Goal: Task Accomplishment & Management: Manage account settings

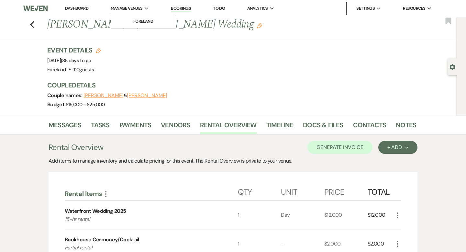
click at [129, 7] on span "Manage Venues" at bounding box center [127, 8] width 32 height 6
click at [126, 10] on span "Manage Venues" at bounding box center [127, 8] width 32 height 6
click at [34, 24] on icon "Previous" at bounding box center [32, 25] width 5 height 8
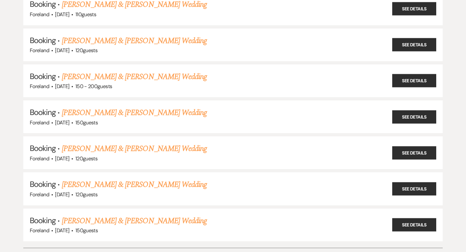
scroll to position [438, 0]
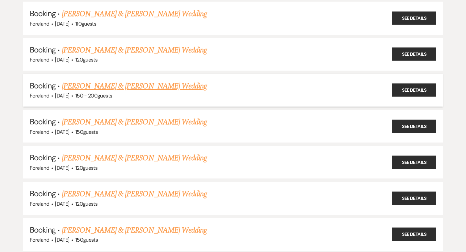
click at [127, 82] on link "[PERSON_NAME] & [PERSON_NAME] Wedding" at bounding box center [134, 86] width 145 height 12
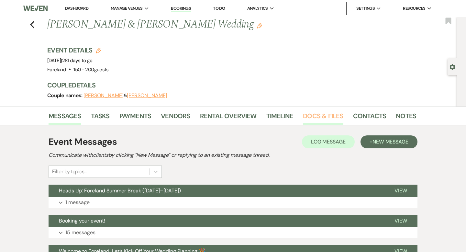
click at [317, 117] on link "Docs & Files" at bounding box center [323, 118] width 40 height 14
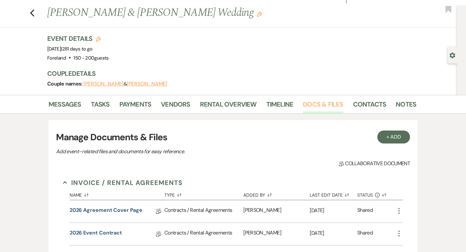
scroll to position [11, 0]
click at [34, 11] on icon "Previous" at bounding box center [32, 13] width 5 height 8
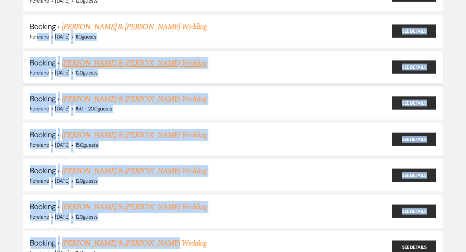
scroll to position [426, 0]
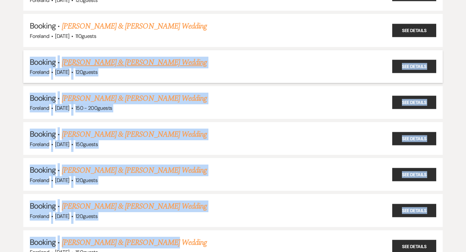
drag, startPoint x: 154, startPoint y: 191, endPoint x: 41, endPoint y: 50, distance: 181.0
copy ul "Booking · [PERSON_NAME] & [PERSON_NAME] Wedding Foreland · [DATE] · 120 guests …"
click at [175, 57] on link "[PERSON_NAME] & [PERSON_NAME] Wedding" at bounding box center [134, 63] width 145 height 12
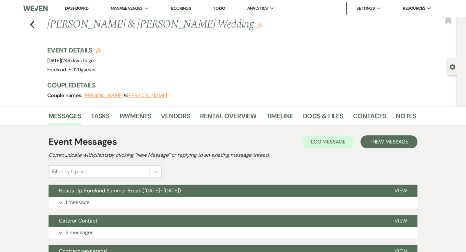
drag, startPoint x: 227, startPoint y: 24, endPoint x: 46, endPoint y: 31, distance: 181.0
click at [46, 31] on div "Previous [PERSON_NAME] & [PERSON_NAME] Wedding Edit" at bounding box center [228, 25] width 369 height 16
copy h1 "[PERSON_NAME] & [PERSON_NAME] Wedding"
drag, startPoint x: 143, startPoint y: 58, endPoint x: 49, endPoint y: 60, distance: 94.8
click at [49, 60] on div "Event Details Edit Event Date: [DATE] | 246 days to go Venue: [GEOGRAPHIC_DATA]…" at bounding box center [228, 60] width 362 height 28
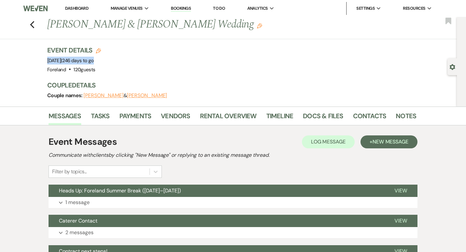
drag, startPoint x: 107, startPoint y: 69, endPoint x: 35, endPoint y: 60, distance: 72.4
click at [35, 60] on div "Previous [PERSON_NAME] & [PERSON_NAME] Wedding Edit Bookmark Gear Settings Even…" at bounding box center [228, 62] width 457 height 90
copy div "[DATE] | 246 days to go Venue: Foreland . 120 guests"
click at [312, 118] on link "Docs & Files" at bounding box center [323, 118] width 40 height 14
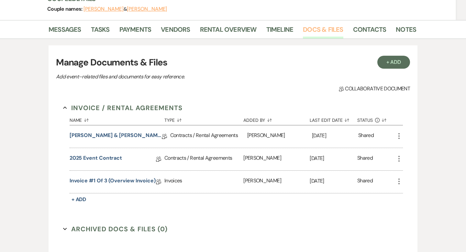
scroll to position [86, 0]
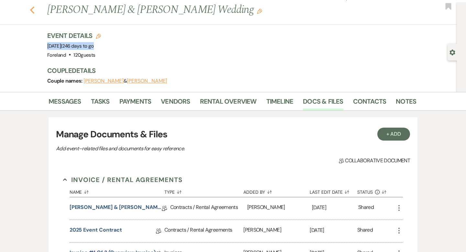
click at [34, 10] on icon "Previous" at bounding box center [32, 10] width 5 height 8
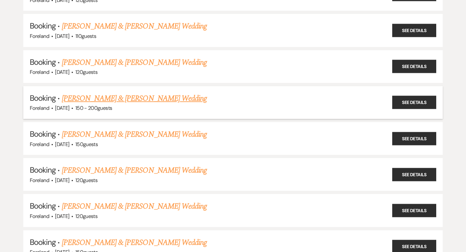
click at [112, 94] on link "[PERSON_NAME] & [PERSON_NAME] Wedding" at bounding box center [134, 99] width 145 height 12
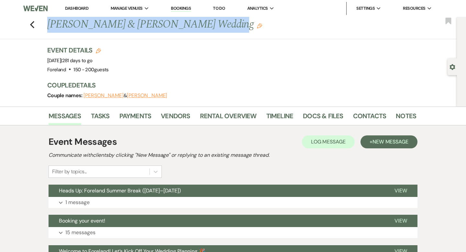
drag, startPoint x: 201, startPoint y: 27, endPoint x: 47, endPoint y: 20, distance: 154.5
click at [47, 19] on div "Previous [PERSON_NAME] & [PERSON_NAME] Wedding Edit" at bounding box center [228, 25] width 369 height 16
copy h1 "[PERSON_NAME] & [PERSON_NAME] Wedding"
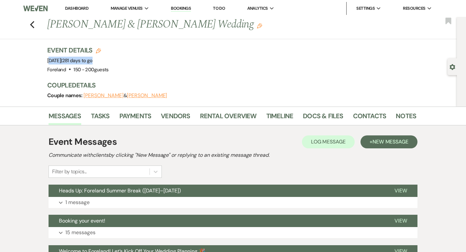
drag, startPoint x: 135, startPoint y: 61, endPoint x: 50, endPoint y: 63, distance: 85.4
click at [50, 63] on div "Event Details Edit Event Date: [DATE] | 281 days to go Venue: [GEOGRAPHIC_DATA]…" at bounding box center [228, 60] width 362 height 28
drag, startPoint x: 119, startPoint y: 69, endPoint x: 29, endPoint y: 63, distance: 90.1
click at [29, 63] on div "Previous [PERSON_NAME] & [PERSON_NAME] Wedding Edit Bookmark Gear Settings Even…" at bounding box center [228, 62] width 457 height 90
copy div "[DATE] | 281 days to go Venue: Foreland . 150 - 200 guests"
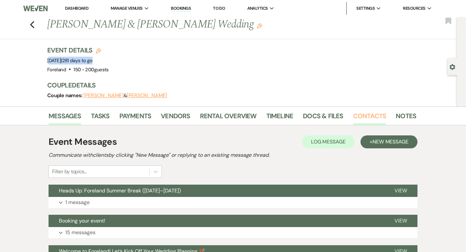
click at [357, 117] on link "Contacts" at bounding box center [369, 118] width 33 height 14
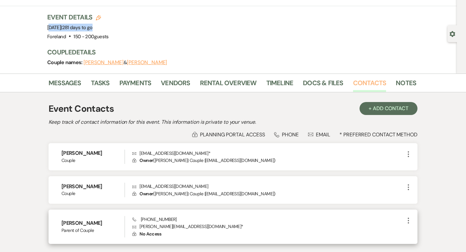
scroll to position [34, 0]
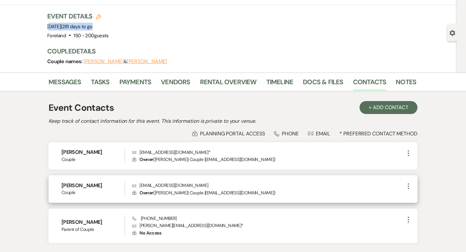
drag, startPoint x: 108, startPoint y: 188, endPoint x: 81, endPoint y: 185, distance: 27.3
click at [81, 185] on h6 "[PERSON_NAME]" at bounding box center [92, 185] width 63 height 7
copy h6 "[PERSON_NAME]"
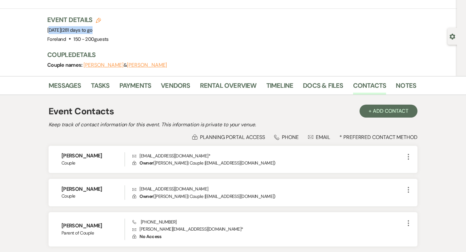
scroll to position [0, 0]
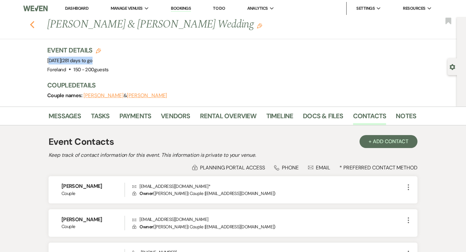
click at [31, 21] on icon "Previous" at bounding box center [32, 25] width 5 height 8
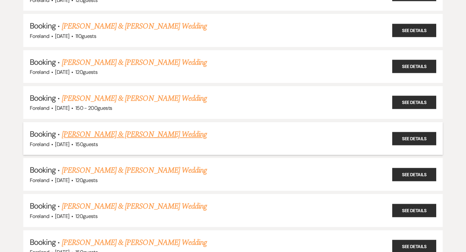
click at [141, 131] on link "[PERSON_NAME] & [PERSON_NAME] Wedding" at bounding box center [134, 134] width 145 height 12
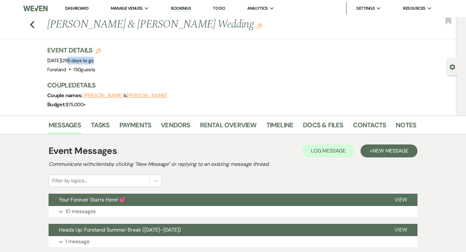
drag, startPoint x: 149, startPoint y: 62, endPoint x: 109, endPoint y: 64, distance: 39.2
click at [109, 64] on div "Event Details Edit Event Date: [DATE] | 295 days to go Venue: [GEOGRAPHIC_DATA]…" at bounding box center [228, 60] width 362 height 28
drag, startPoint x: 94, startPoint y: 68, endPoint x: 46, endPoint y: 58, distance: 48.2
click at [46, 58] on div "Previous [PERSON_NAME] & [PERSON_NAME] Wedding Edit Bookmark Gear Settings Even…" at bounding box center [228, 66] width 457 height 99
copy div "[DATE] | 295 days to go Venue: Foreland . 150 guests"
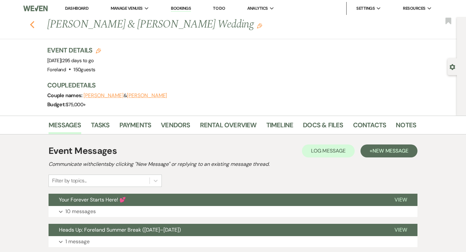
click at [32, 26] on use "button" at bounding box center [32, 24] width 4 height 7
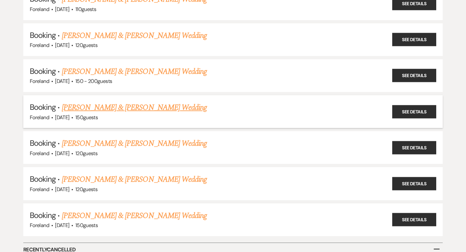
scroll to position [454, 0]
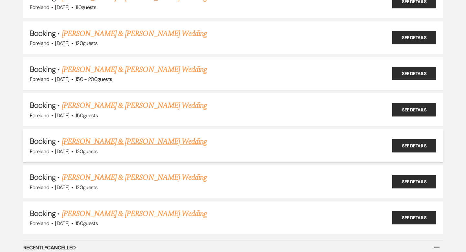
click at [135, 139] on link "[PERSON_NAME] & [PERSON_NAME] Wedding" at bounding box center [134, 142] width 145 height 12
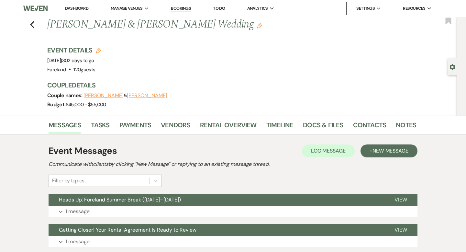
drag, startPoint x: 92, startPoint y: 72, endPoint x: 44, endPoint y: 59, distance: 49.5
click at [44, 59] on div "Previous [PERSON_NAME] & [PERSON_NAME] Wedding Edit Bookmark Gear Settings Even…" at bounding box center [228, 66] width 457 height 99
copy div "[DATE] | 302 days to go Venue: Foreland . 120 guests"
click at [30, 24] on use "button" at bounding box center [32, 24] width 4 height 7
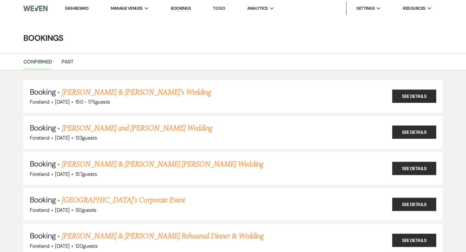
scroll to position [454, 0]
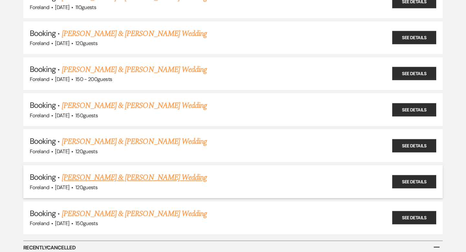
click at [118, 174] on link "[PERSON_NAME] & [PERSON_NAME] Wedding" at bounding box center [134, 178] width 145 height 12
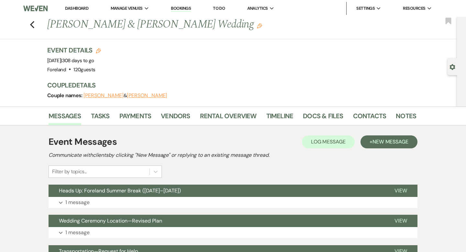
drag, startPoint x: 216, startPoint y: 23, endPoint x: 47, endPoint y: 18, distance: 169.6
click at [47, 18] on div "Previous [PERSON_NAME] & [PERSON_NAME] Wedding Edit" at bounding box center [228, 25] width 369 height 16
copy h1 "[PERSON_NAME] & [PERSON_NAME] Wedding"
